Goal: Download file/media

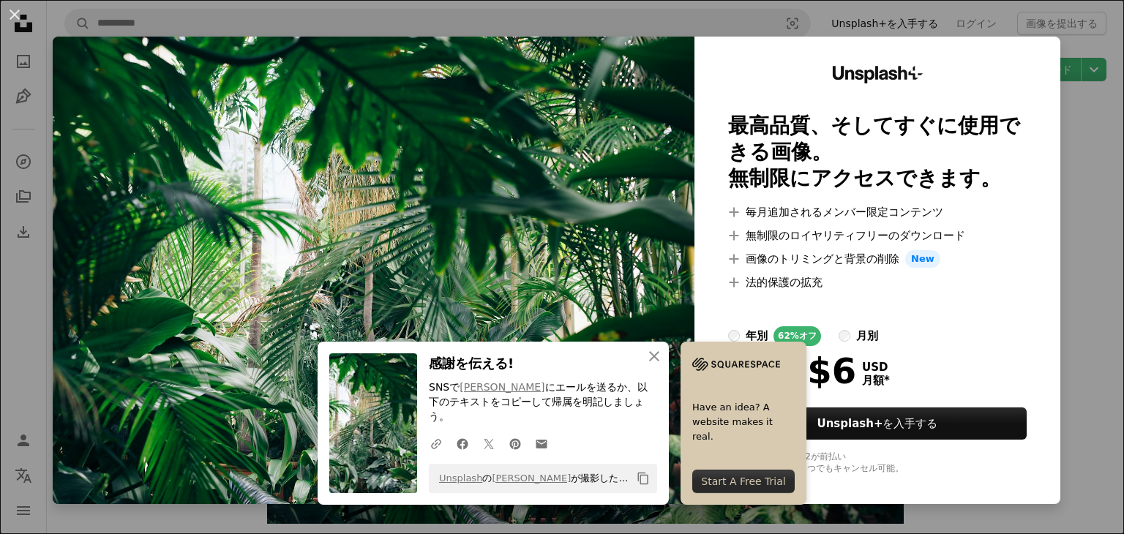
click at [515, 218] on img at bounding box center [374, 271] width 642 height 468
click at [468, 393] on link "[PERSON_NAME]" at bounding box center [502, 387] width 85 height 12
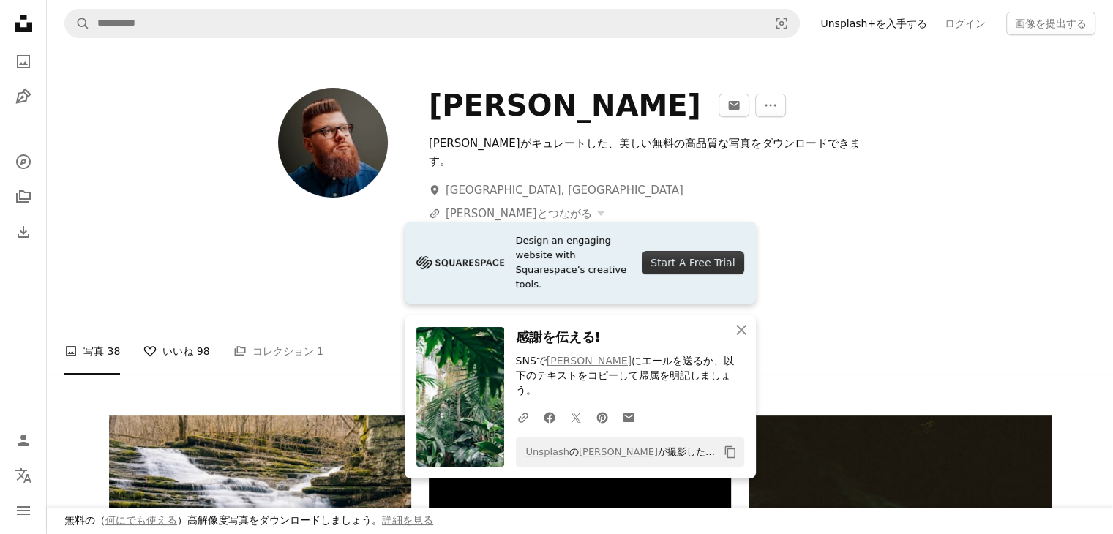
click at [161, 335] on link "A heart いいね 98" at bounding box center [176, 351] width 66 height 47
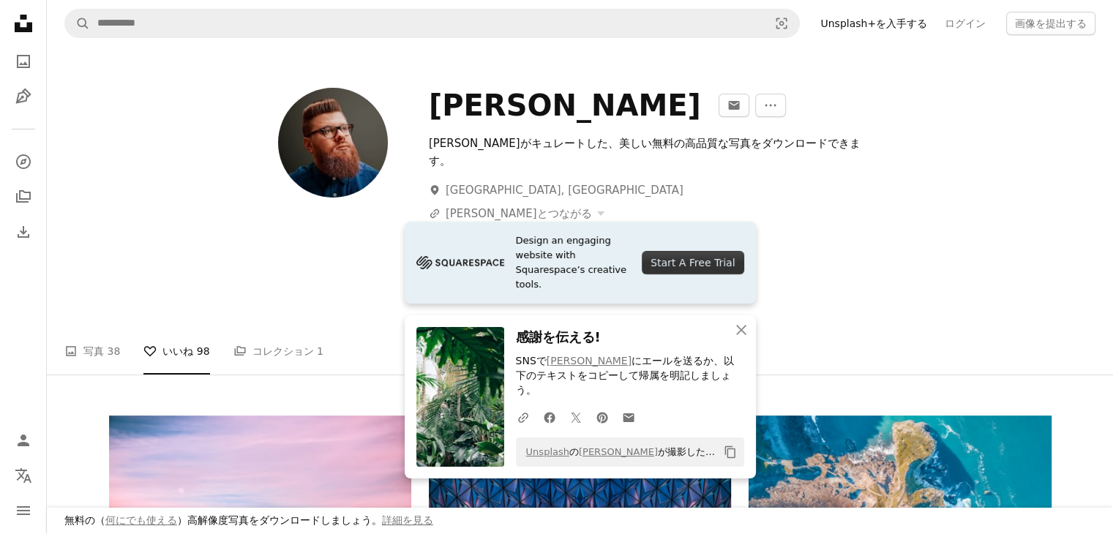
click at [143, 332] on li "A heart いいね 98" at bounding box center [176, 351] width 66 height 47
click at [186, 332] on li "A heart いいね 98" at bounding box center [176, 351] width 66 height 47
click at [434, 405] on img at bounding box center [461, 397] width 88 height 140
click at [571, 367] on link "[PERSON_NAME]" at bounding box center [589, 361] width 85 height 12
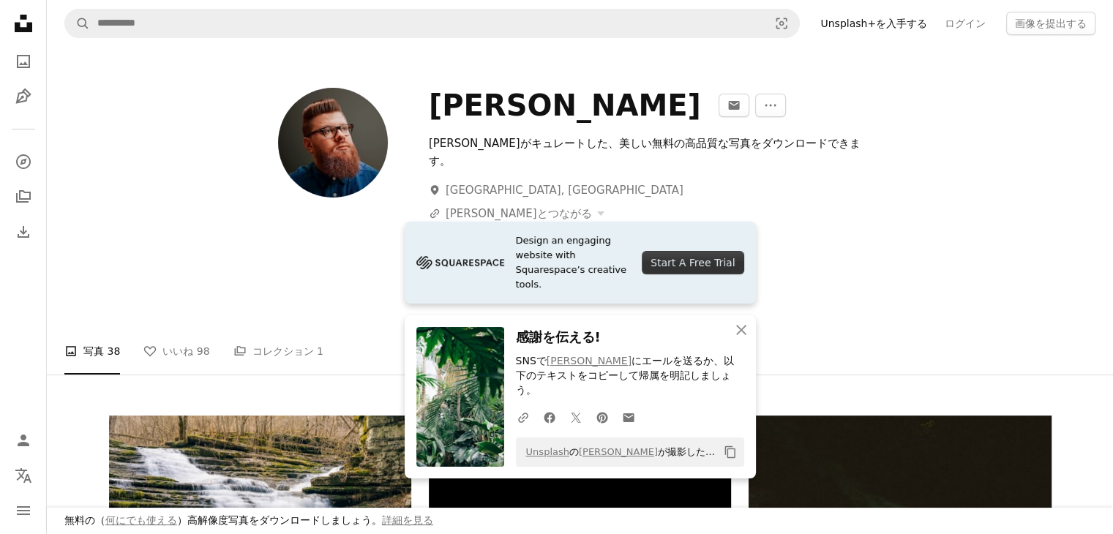
click at [446, 380] on img at bounding box center [461, 397] width 88 height 140
click at [752, 345] on button "An X shape 閉じる" at bounding box center [741, 330] width 29 height 29
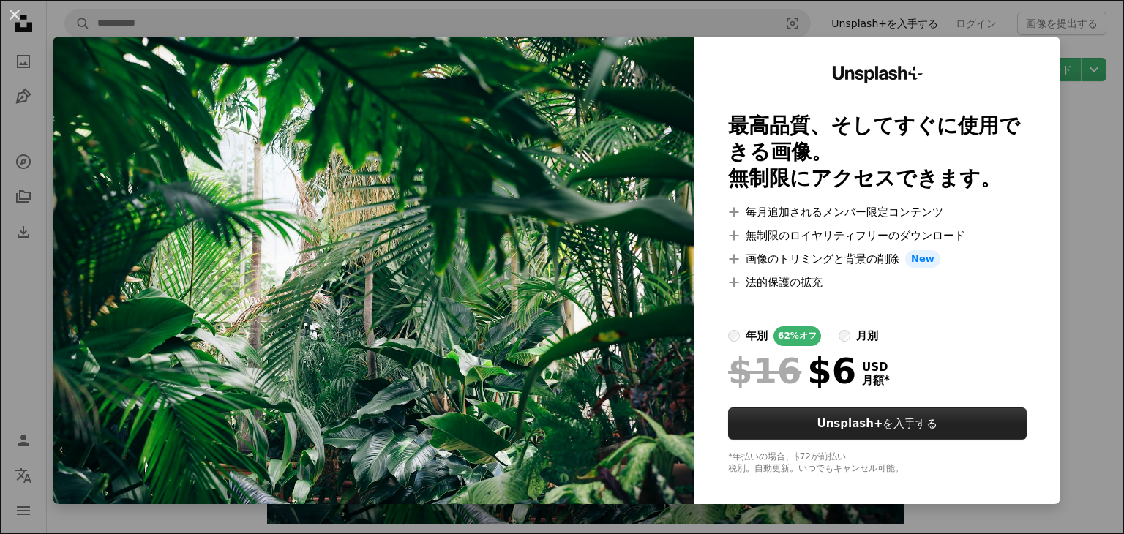
scroll to position [6, 0]
